Goal: Transaction & Acquisition: Purchase product/service

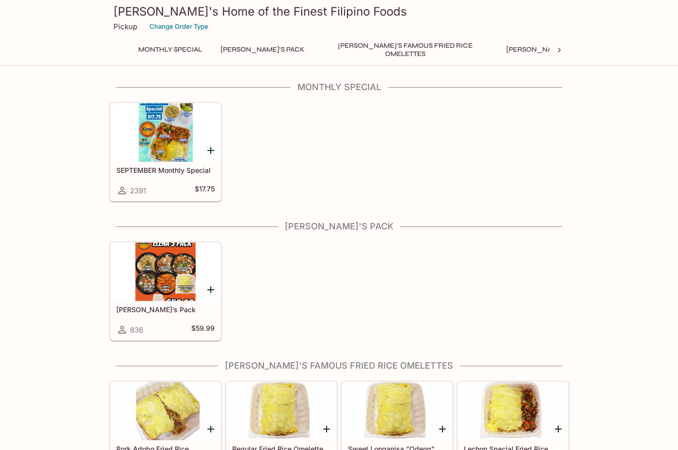
click at [152, 129] on div at bounding box center [166, 132] width 110 height 58
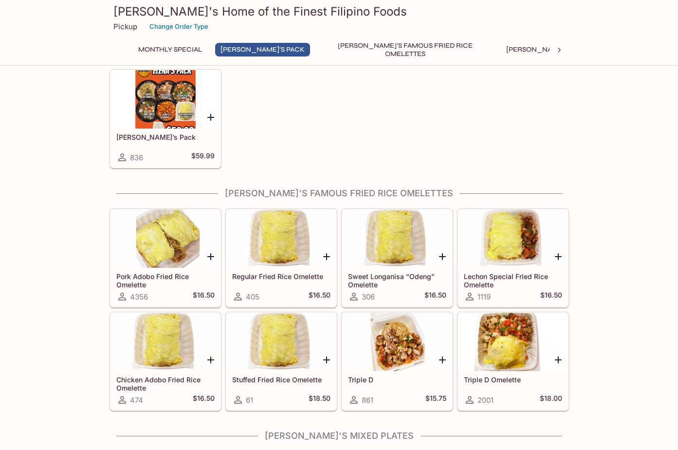
scroll to position [195, 0]
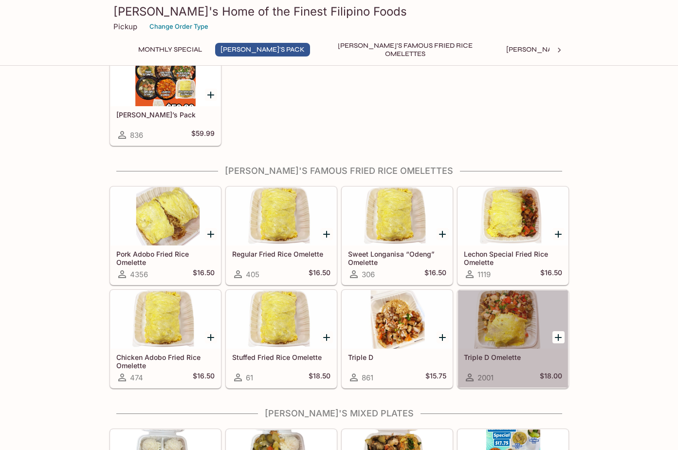
click at [501, 310] on div at bounding box center [513, 319] width 110 height 58
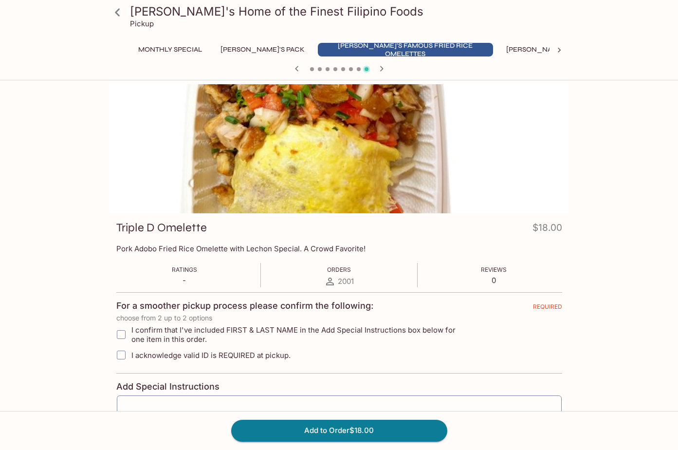
click at [321, 134] on div at bounding box center [340, 148] width 460 height 129
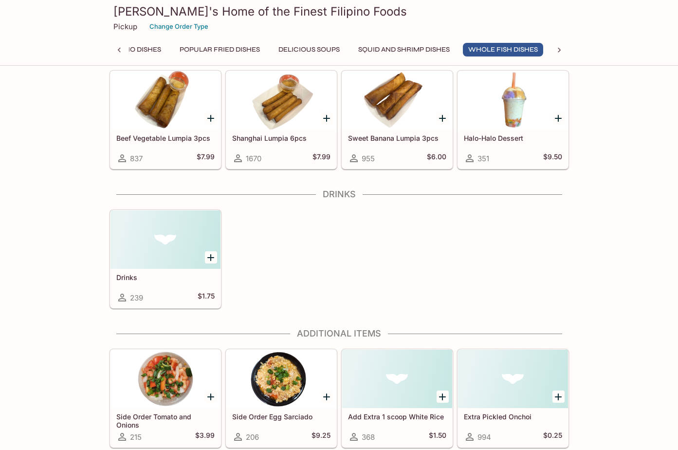
scroll to position [1610, 0]
